Goal: Information Seeking & Learning: Learn about a topic

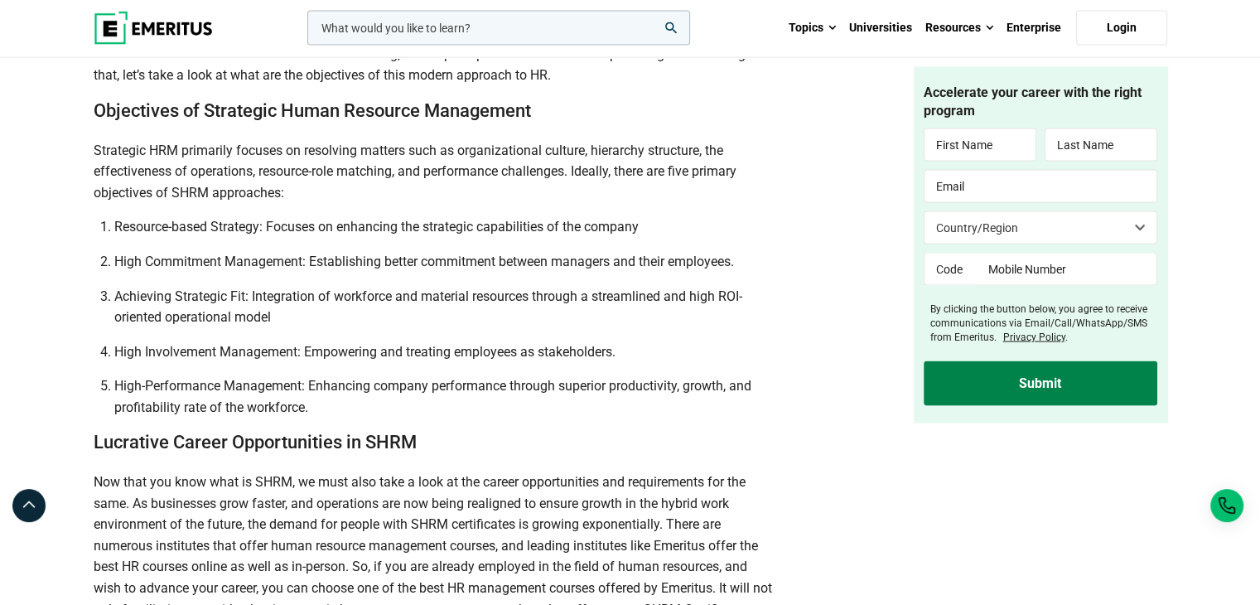
scroll to position [3499, 0]
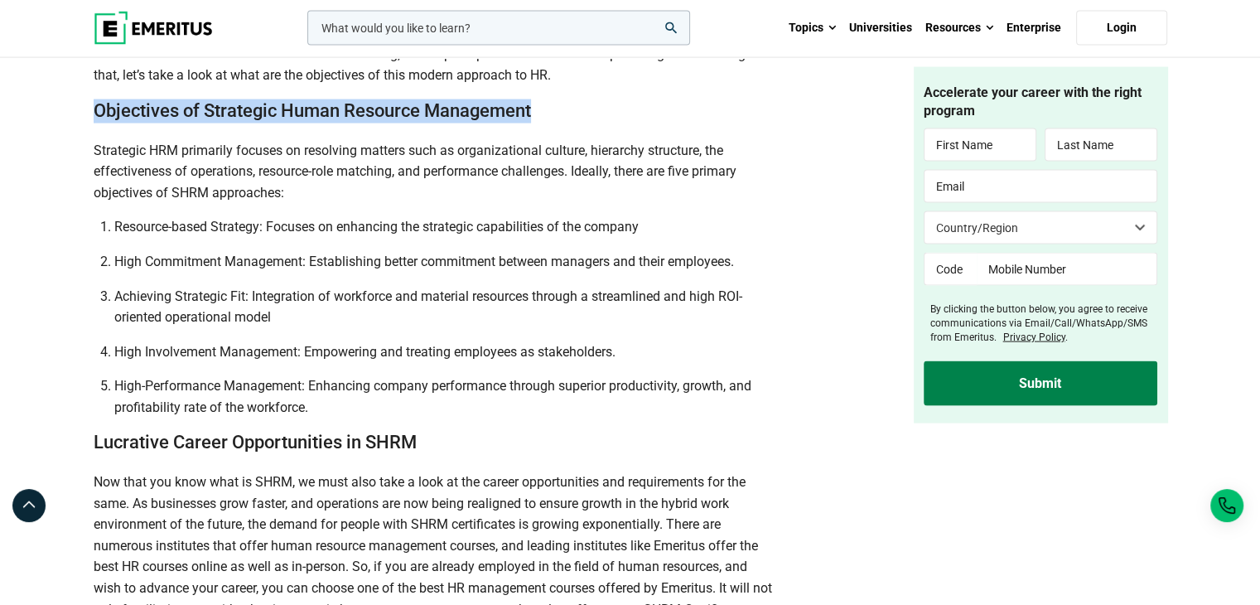
drag, startPoint x: 93, startPoint y: 100, endPoint x: 562, endPoint y: 104, distance: 468.9
click at [562, 104] on h2 "Objectives of Strategic Human Resource Management" at bounding box center [436, 111] width 684 height 24
copy h2 "Objectives of Strategic Human Resource Management"
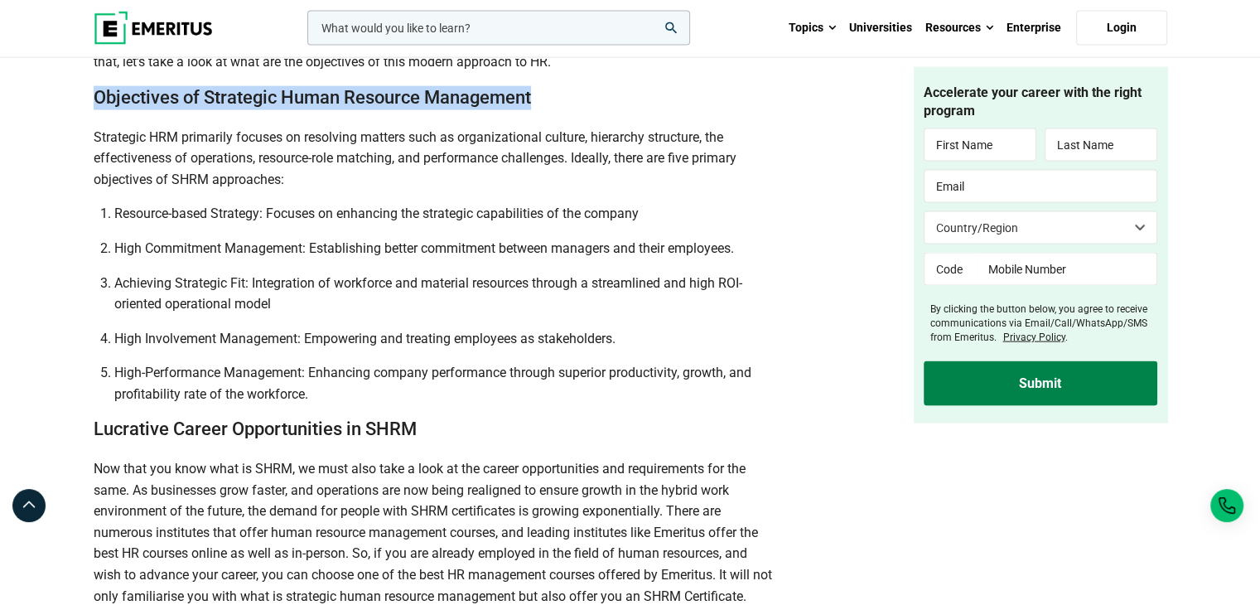
scroll to position [3501, 0]
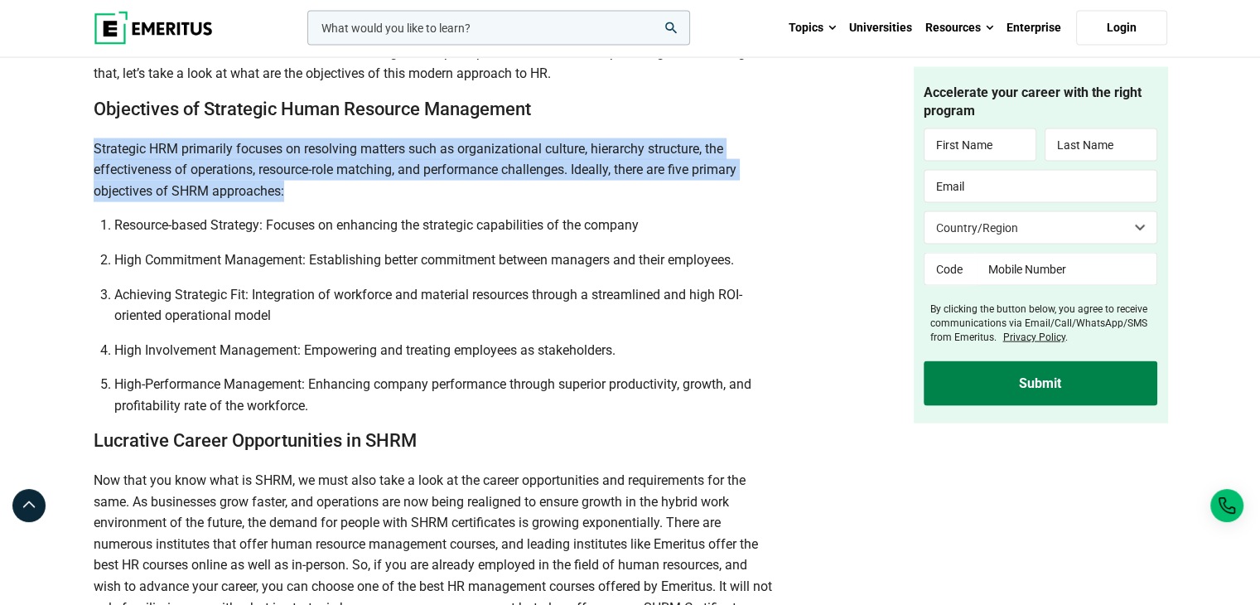
drag, startPoint x: 95, startPoint y: 143, endPoint x: 502, endPoint y: 183, distance: 408.7
click at [502, 183] on p "Strategic HRM primarily focuses on resolving matters such as organizational cul…" at bounding box center [436, 170] width 684 height 64
copy p "Strategic HRM primarily focuses on resolving matters such as organizational cul…"
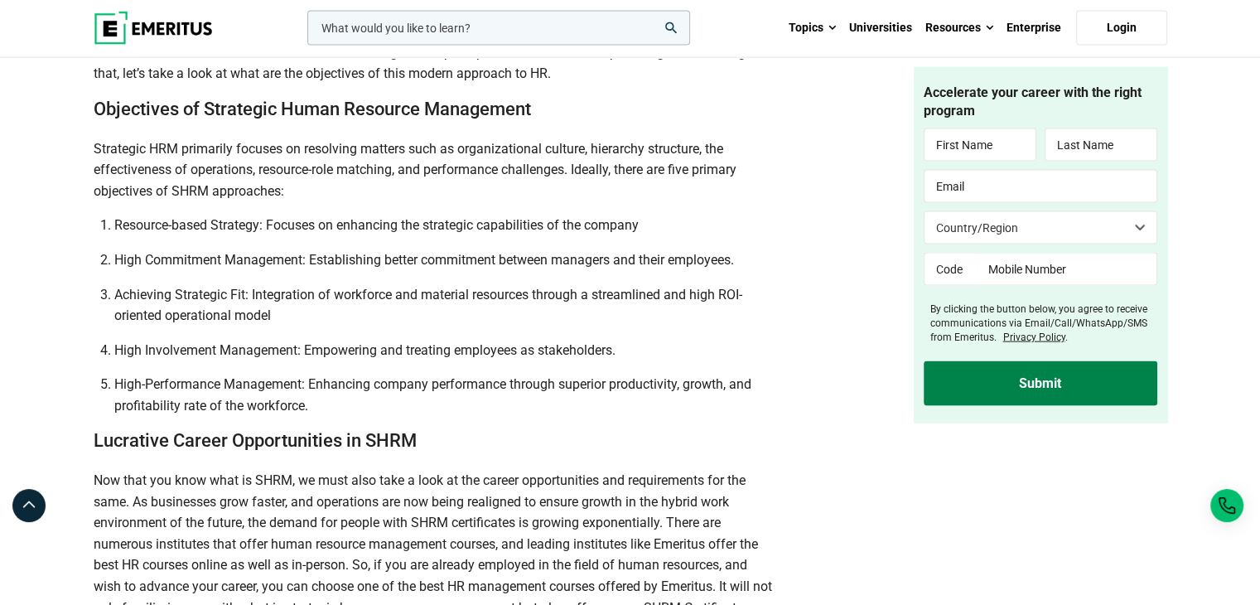
click at [494, 219] on li "Resource-based Strategy: Focuses on enhancing the strategic capabilities of the…" at bounding box center [446, 226] width 664 height 22
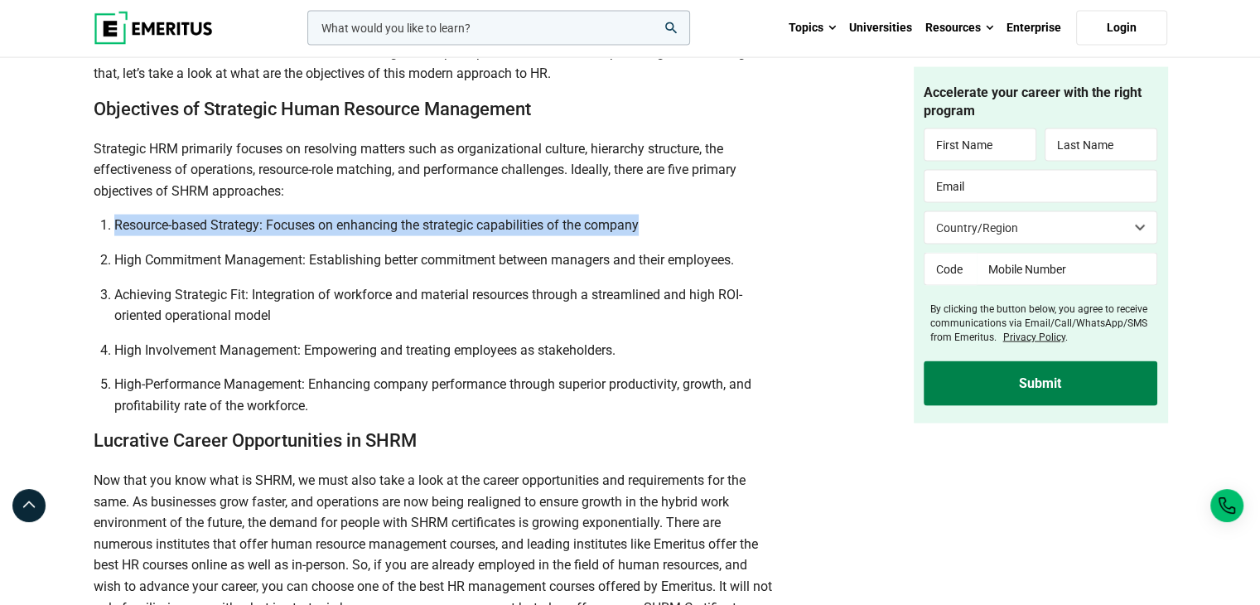
drag, startPoint x: 116, startPoint y: 220, endPoint x: 651, endPoint y: 200, distance: 535.5
copy li "Resource-based Strategy: Focuses on enhancing the strategic capabilities of the…"
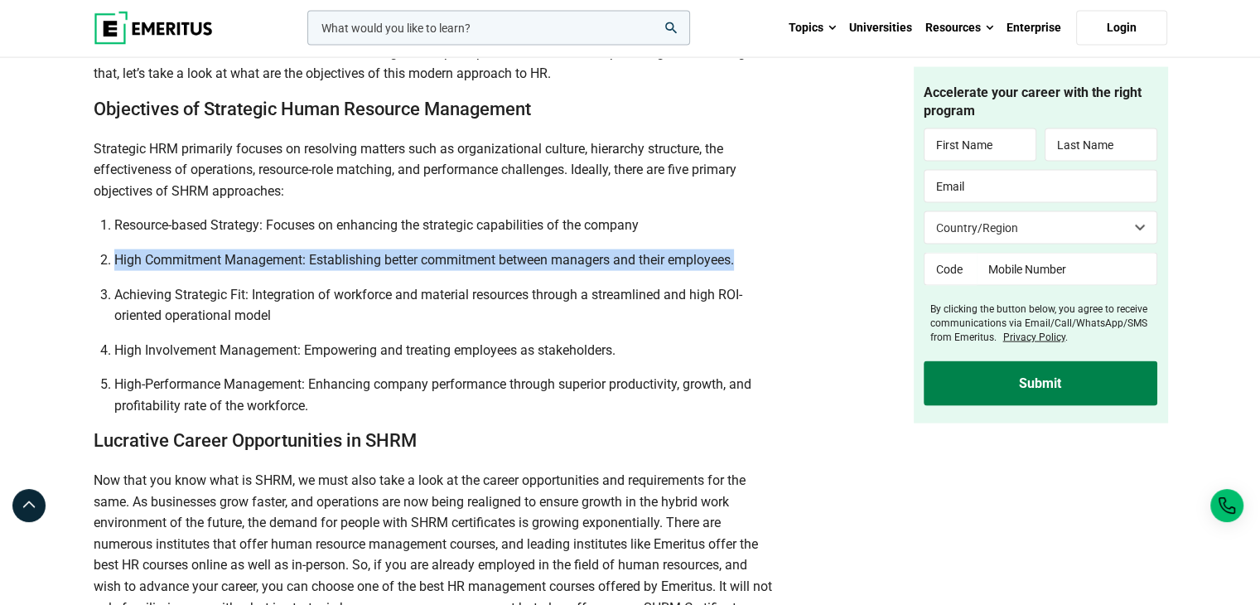
drag, startPoint x: 103, startPoint y: 256, endPoint x: 775, endPoint y: 259, distance: 672.7
click at [775, 259] on li "High Commitment Management: Establishing better commitment between managers and…" at bounding box center [446, 260] width 664 height 22
copy li "High Commitment Management: Establishing better commitment between managers and…"
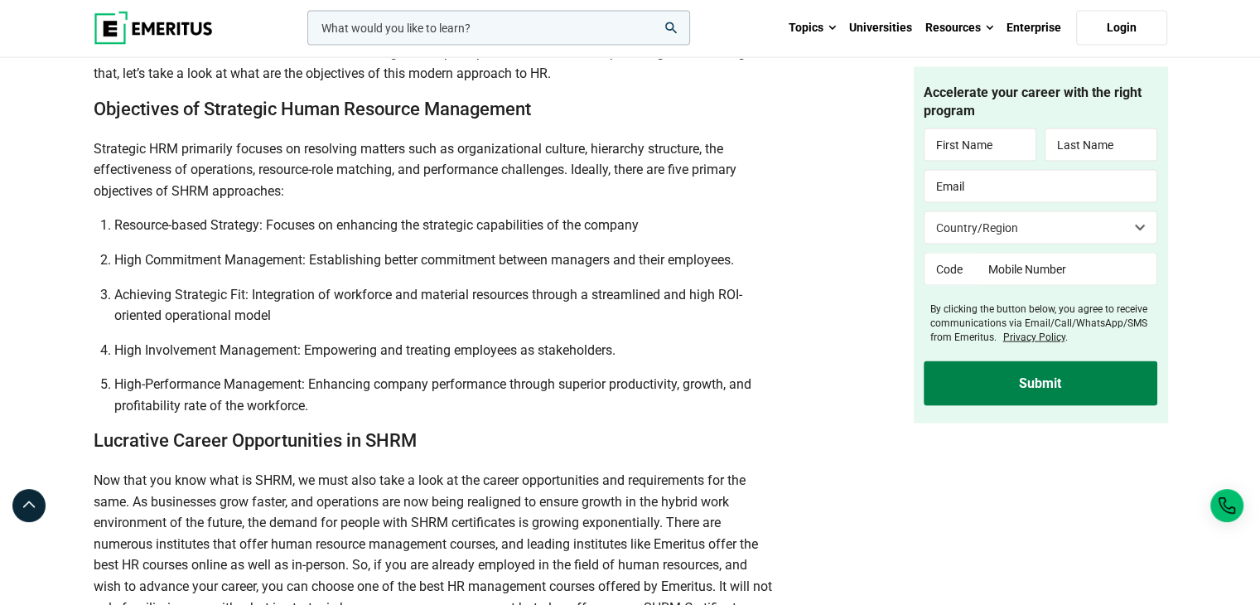
click at [114, 289] on li "Achieving Strategic Fit: Integration of workforce and material resources throug…" at bounding box center [446, 305] width 664 height 42
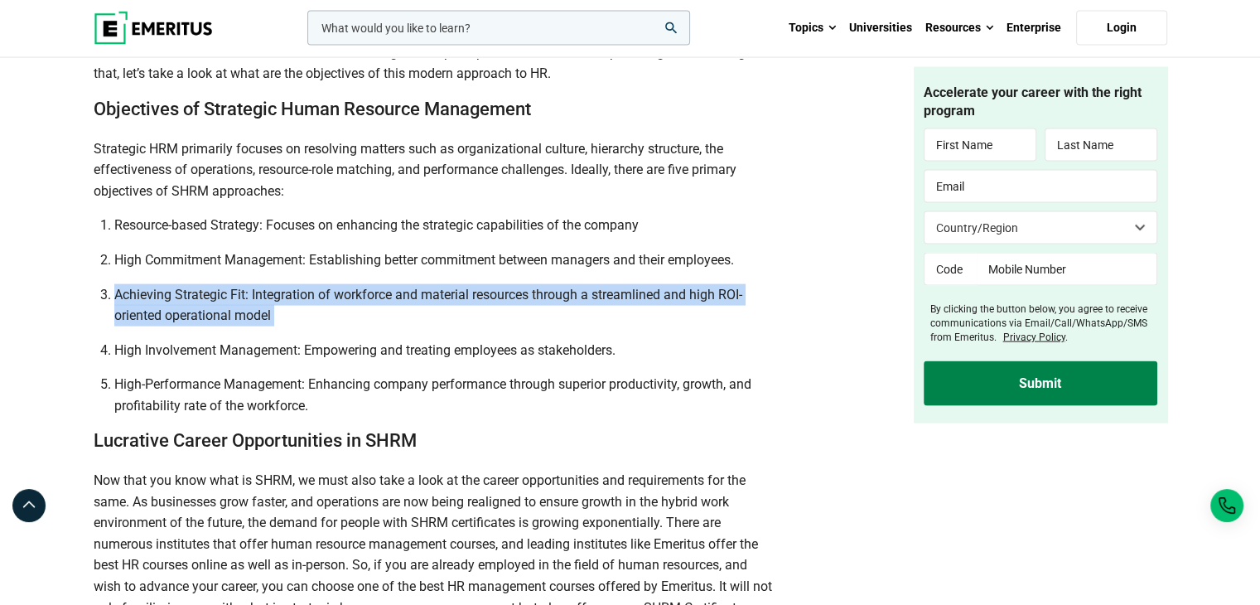
drag, startPoint x: 114, startPoint y: 289, endPoint x: 573, endPoint y: 306, distance: 459.2
click at [573, 306] on li "Achieving Strategic Fit: Integration of workforce and material resources throug…" at bounding box center [446, 305] width 664 height 42
copy ol "Achieving Strategic Fit: Integration of workforce and material resources throug…"
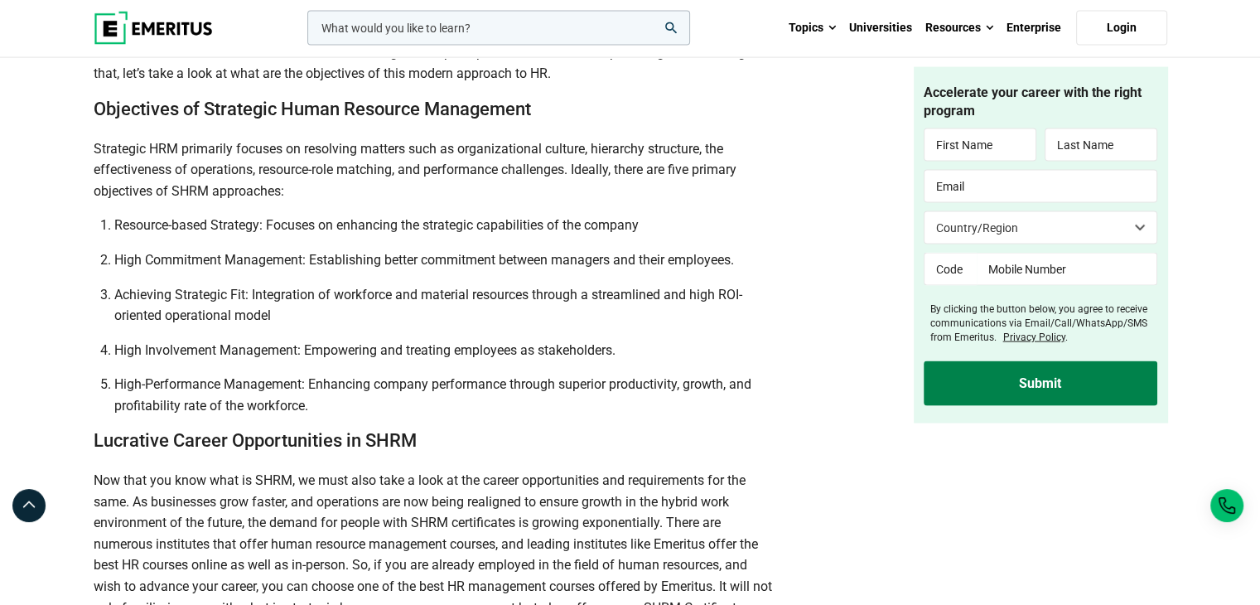
click at [115, 249] on li "High Commitment Management: Establishing better commitment between managers and…" at bounding box center [446, 260] width 664 height 22
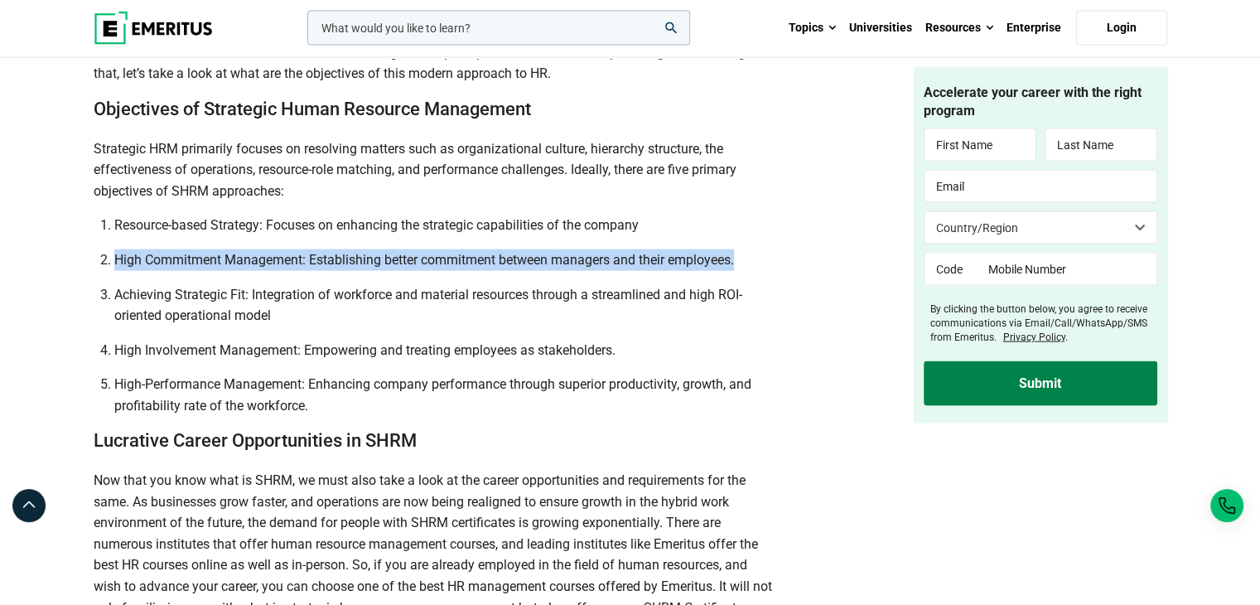
drag, startPoint x: 115, startPoint y: 249, endPoint x: 752, endPoint y: 239, distance: 637.1
click at [752, 239] on ol "Resource-based Strategy: Focuses on enhancing the strategic capabilities of the…" at bounding box center [436, 315] width 684 height 201
copy li "High Commitment Management: Establishing better commitment between managers and…"
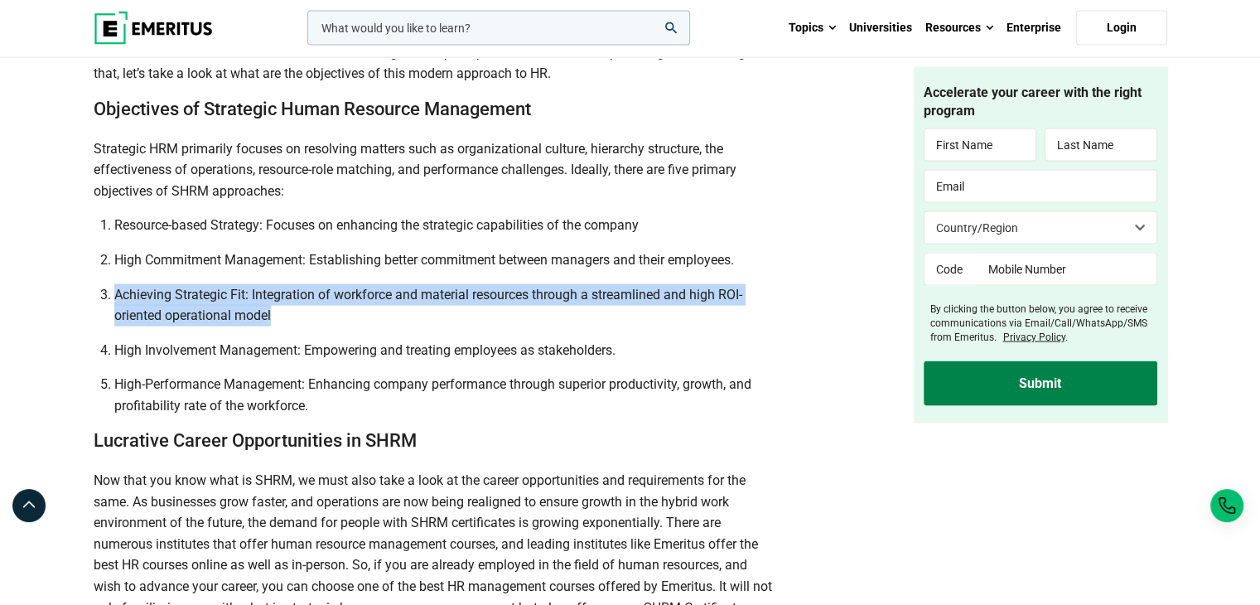
drag, startPoint x: 115, startPoint y: 290, endPoint x: 559, endPoint y: 319, distance: 445.0
click at [559, 319] on li "Achieving Strategic Fit: Integration of workforce and material resources throug…" at bounding box center [446, 305] width 664 height 42
copy li "Achieving Strategic Fit: Integration of workforce and material resources throug…"
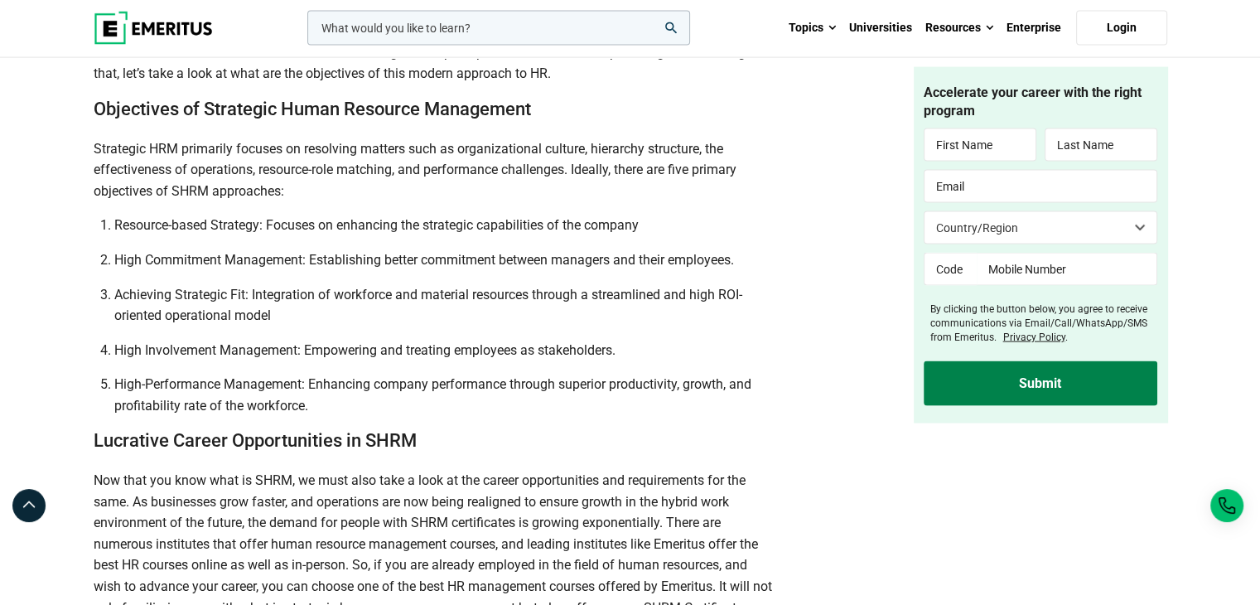
click at [420, 336] on ol "Resource-based Strategy: Focuses on enhancing the strategic capabilities of the…" at bounding box center [436, 315] width 684 height 201
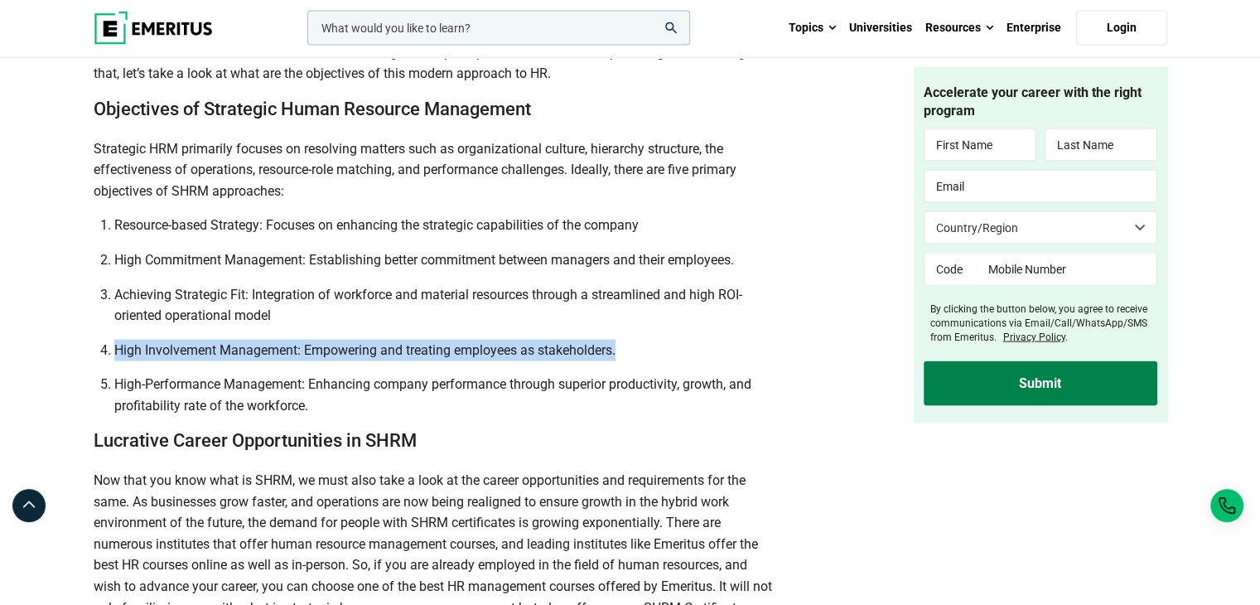
drag, startPoint x: 116, startPoint y: 343, endPoint x: 626, endPoint y: 337, distance: 510.3
click at [626, 340] on li "High Involvement Management: Empowering and treating employees as stakeholders." at bounding box center [446, 351] width 664 height 22
copy li "High Involvement Management: Empowering and treating employees as stakeholders."
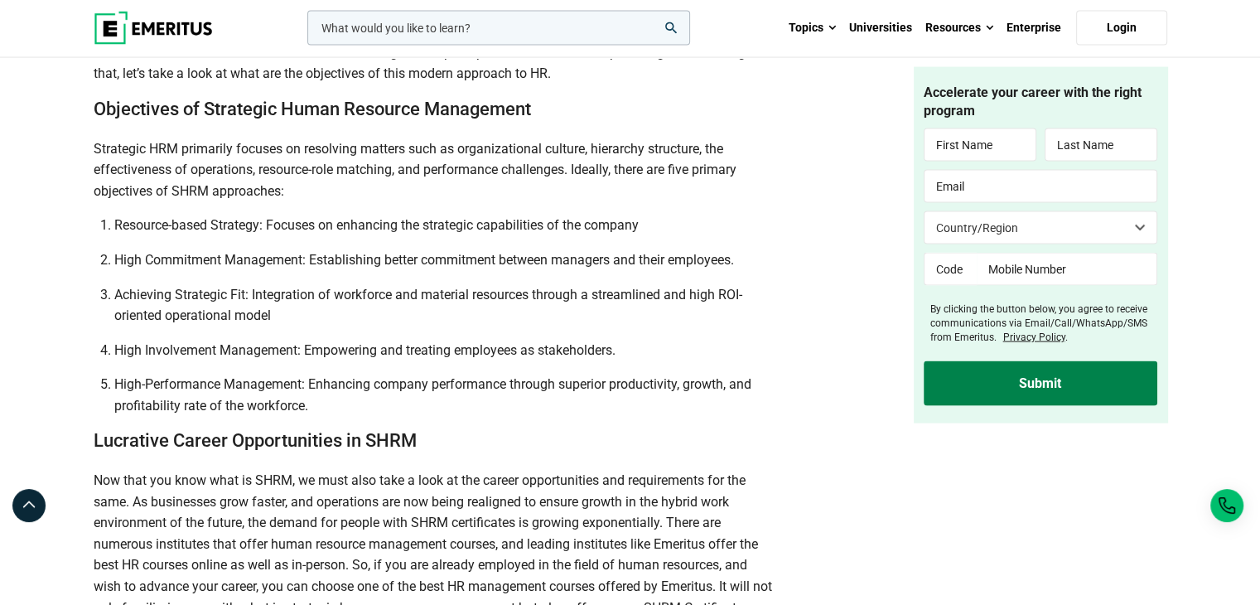
click at [746, 322] on li "Achieving Strategic Fit: Integration of workforce and material resources throug…" at bounding box center [446, 305] width 664 height 42
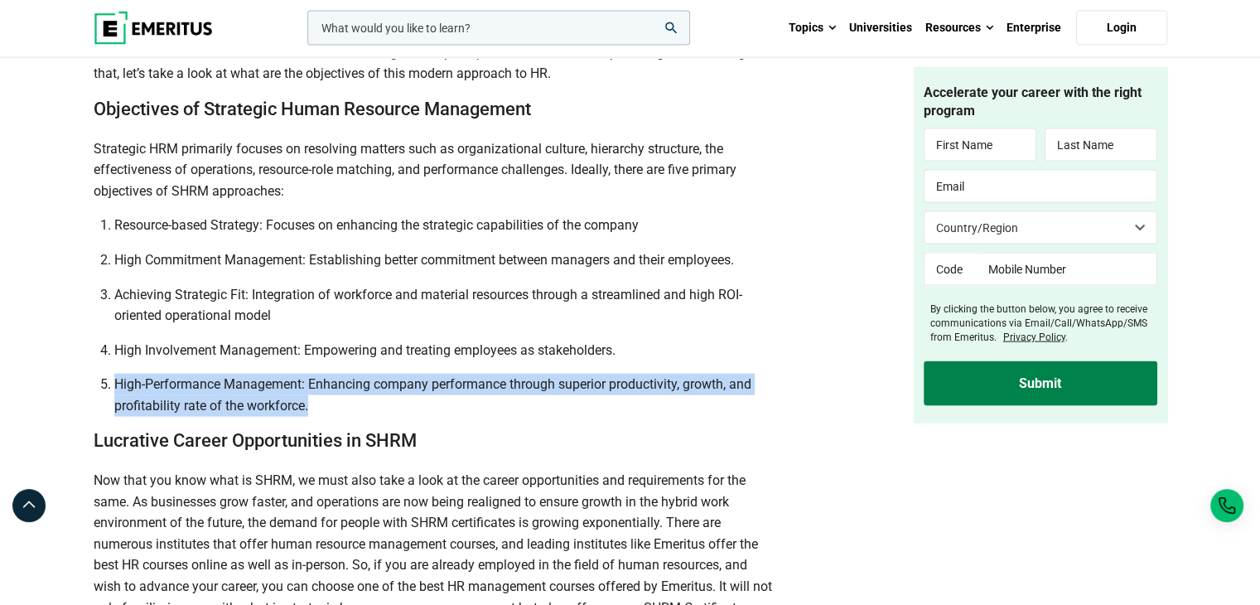
drag, startPoint x: 116, startPoint y: 381, endPoint x: 776, endPoint y: 396, distance: 660.4
click at [776, 396] on li "High-Performance Management: Enhancing company performance through superior pro…" at bounding box center [446, 395] width 664 height 42
copy li "High-Performance Management: Enhancing company performance through superior pro…"
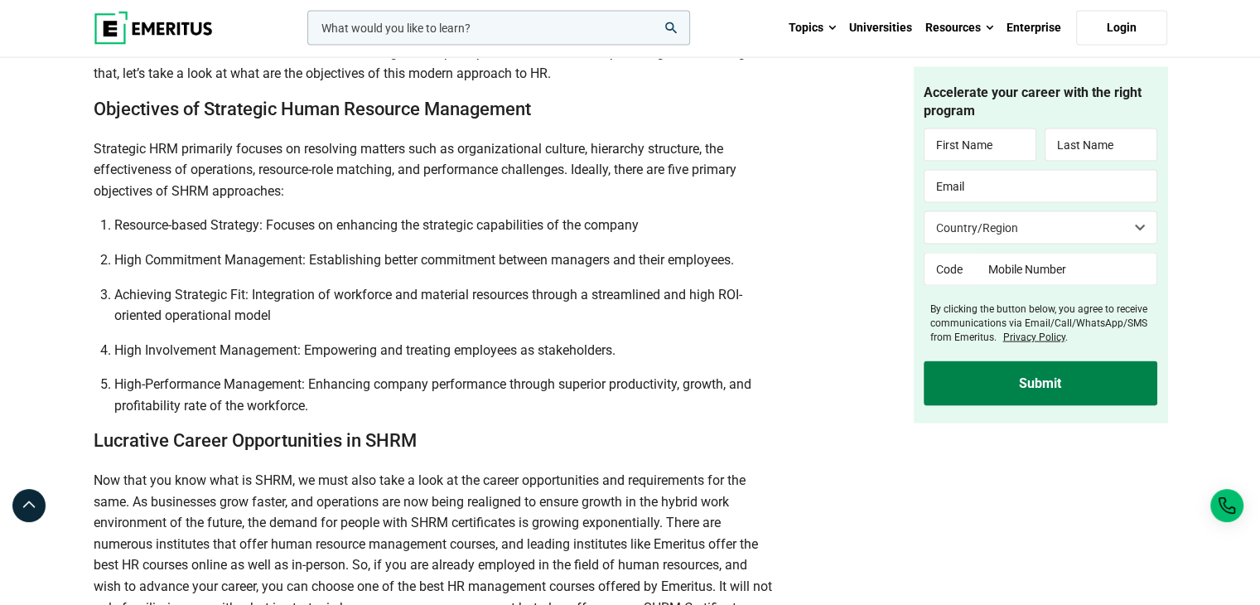
click at [712, 350] on li "High Involvement Management: Empowering and treating employees as stakeholders." at bounding box center [446, 351] width 664 height 22
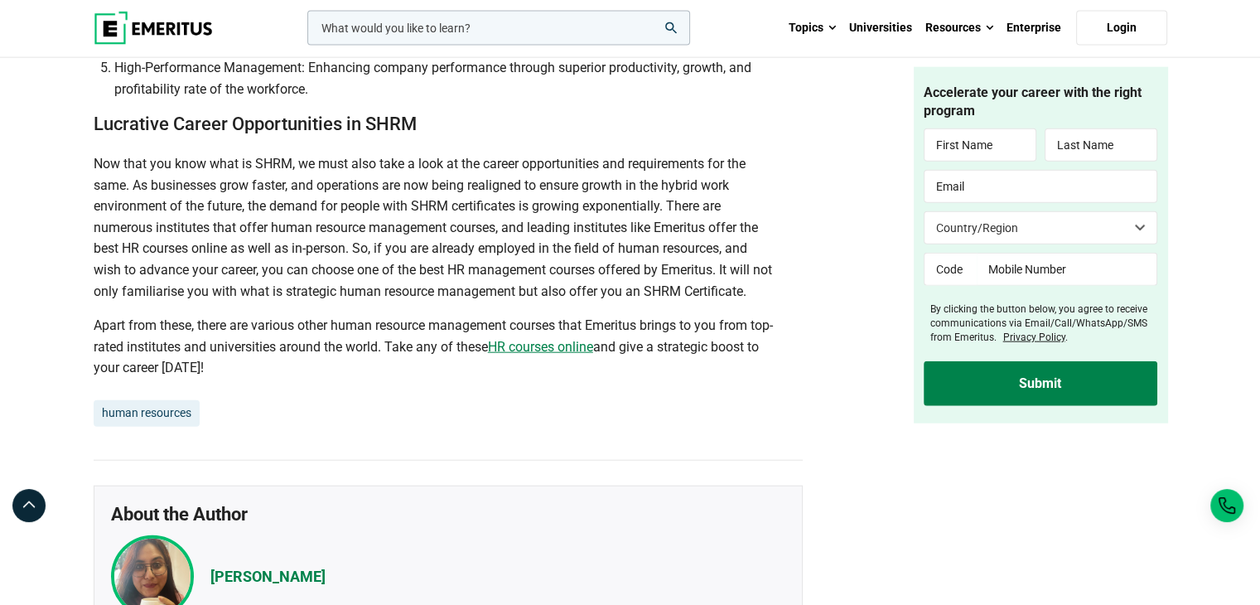
scroll to position [3820, 0]
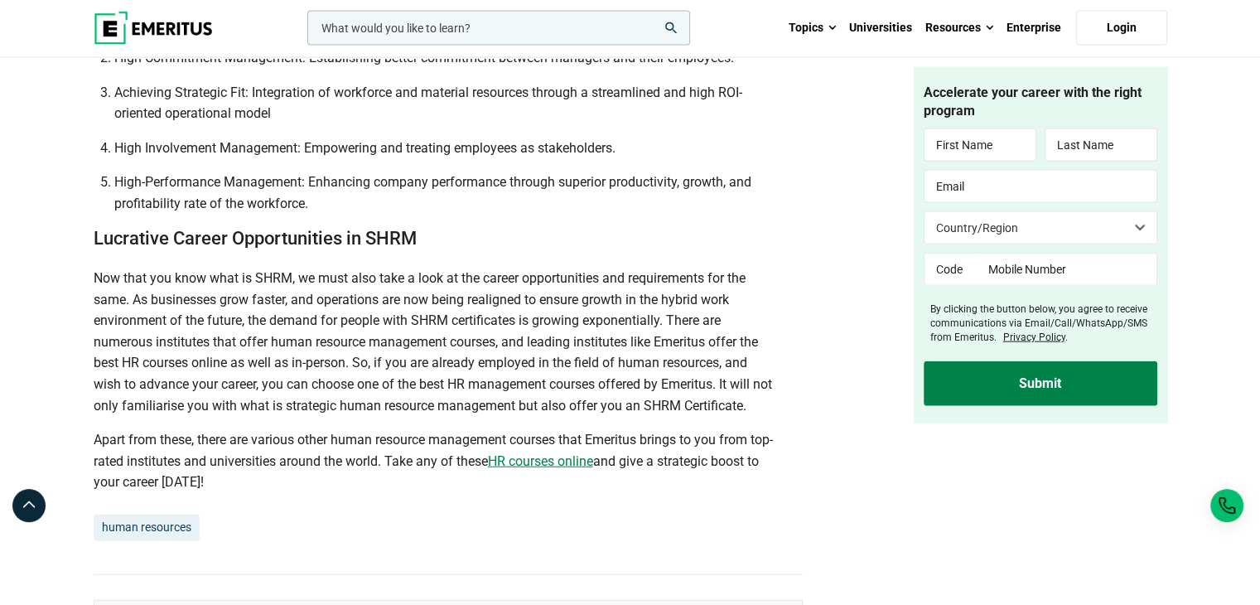
scroll to position [3700, 0]
